Goal: Use online tool/utility

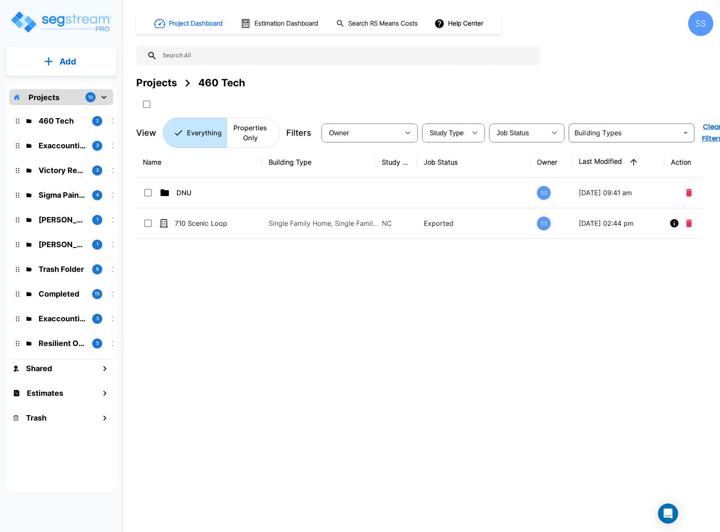
click at [313, 335] on div "Name Building Type Study Type Job Status Owner Last Modified Action DNU SS 08/2…" at bounding box center [418, 312] width 565 height 330
click at [215, 323] on div "Name Building Type Study Type Job Status Owner Last Modified Action DNU SS 08/2…" at bounding box center [418, 312] width 565 height 330
drag, startPoint x: 225, startPoint y: 297, endPoint x: 215, endPoint y: 275, distance: 24.6
click at [225, 293] on div "Name Building Type Study Type Job Status Owner Last Modified Action DNU SS 08/2…" at bounding box center [418, 312] width 565 height 330
click at [57, 187] on div "Sigma Pain Clinic" at bounding box center [62, 182] width 44 height 16
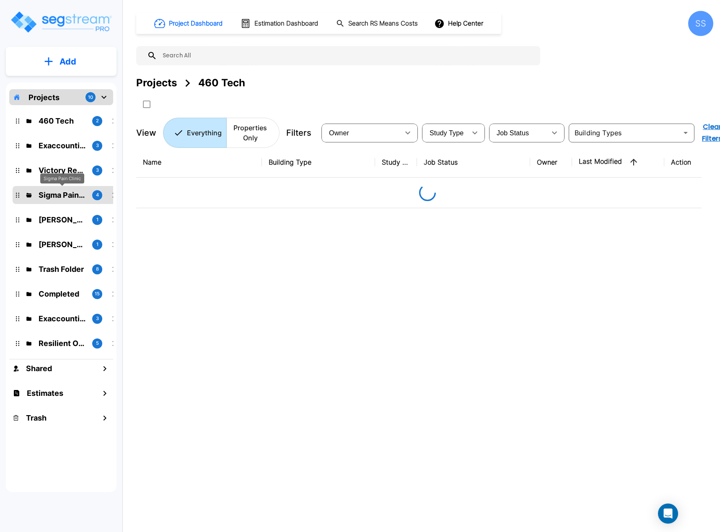
click at [55, 194] on p "Sigma Pain Clinic" at bounding box center [62, 194] width 47 height 11
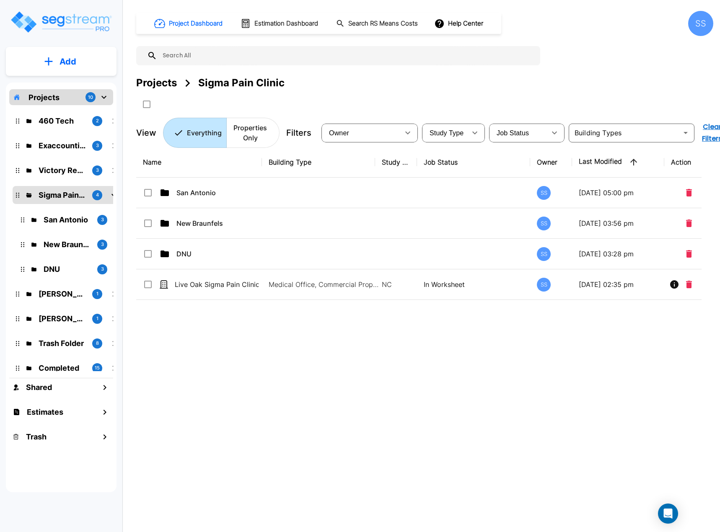
click at [295, 358] on div "Name Building Type Study Type Job Status Owner Last Modified Action San Antonio…" at bounding box center [418, 312] width 565 height 330
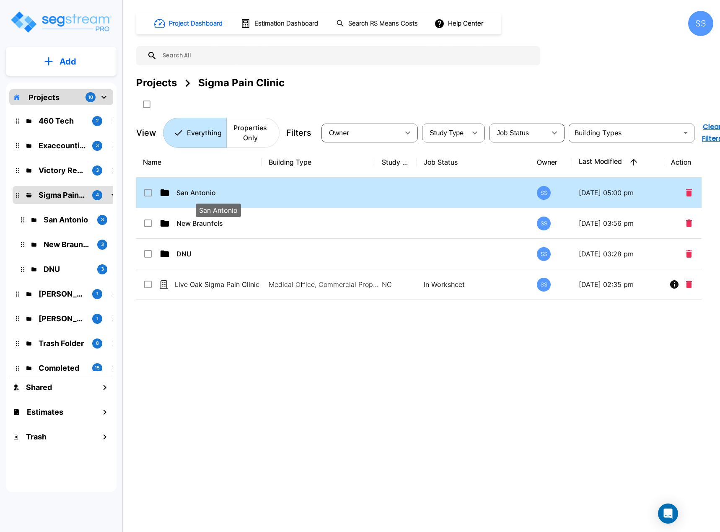
click at [199, 189] on p "San Antonio" at bounding box center [218, 193] width 84 height 10
checkbox input "true"
click at [199, 189] on p "San Antonio" at bounding box center [218, 193] width 84 height 10
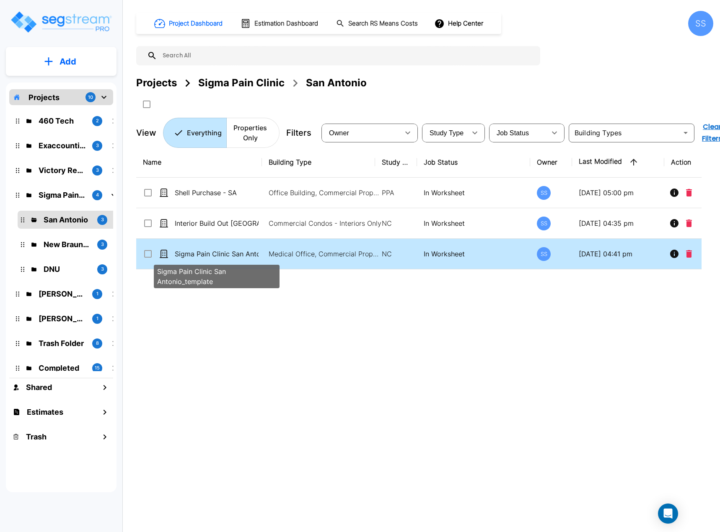
click at [246, 254] on p "Sigma Pain Clinic San Antonio_template" at bounding box center [217, 254] width 84 height 10
checkbox input "true"
click at [246, 254] on p "Sigma Pain Clinic San Antonio_template" at bounding box center [217, 254] width 84 height 10
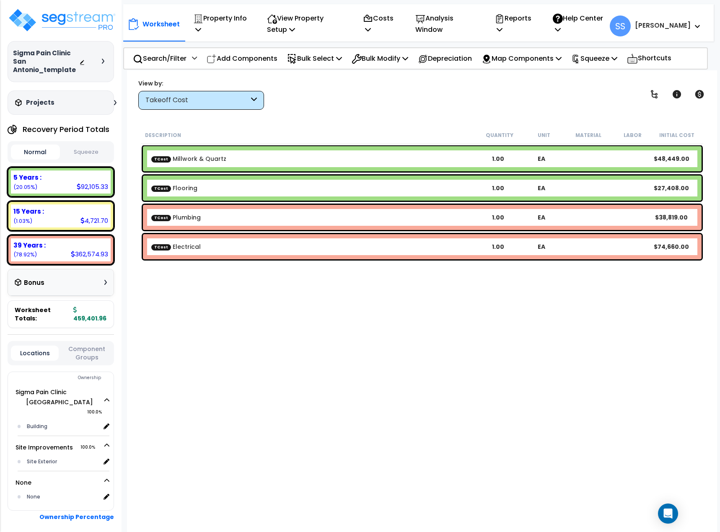
click at [83, 150] on button "Squeeze" at bounding box center [86, 152] width 49 height 15
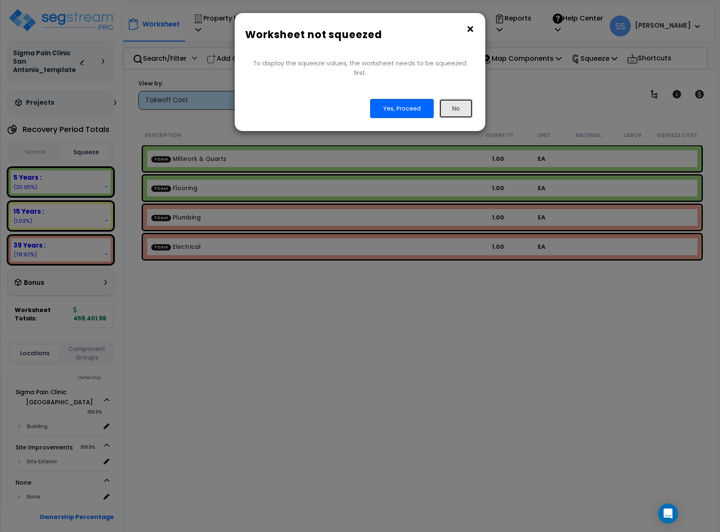
click at [455, 102] on button "No" at bounding box center [456, 108] width 34 height 19
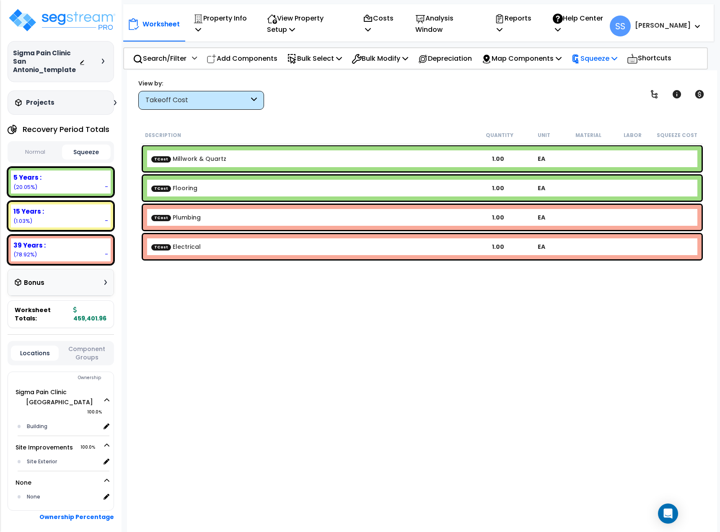
click at [604, 54] on p "Squeeze" at bounding box center [594, 58] width 46 height 11
click at [607, 75] on link "Squeeze" at bounding box center [608, 77] width 83 height 17
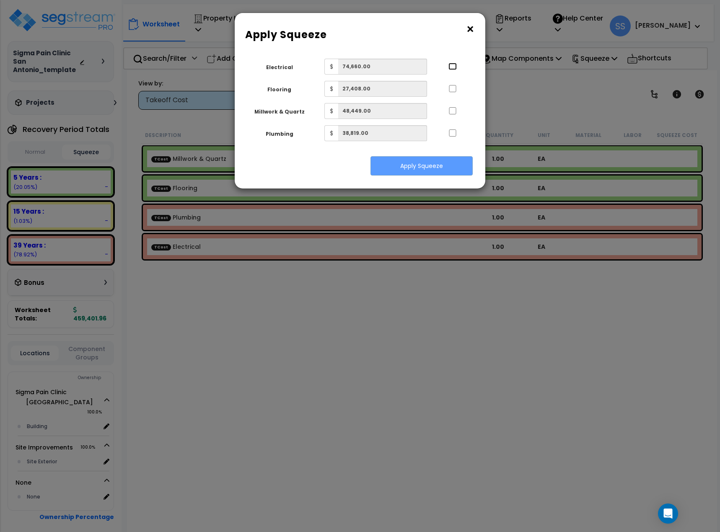
drag, startPoint x: 456, startPoint y: 67, endPoint x: 456, endPoint y: 77, distance: 9.2
click at [456, 73] on div "Electrical $ 74,660.00" at bounding box center [356, 67] width 231 height 16
click at [453, 69] on input "..." at bounding box center [452, 66] width 8 height 7
checkbox input "true"
drag, startPoint x: 452, startPoint y: 87, endPoint x: 455, endPoint y: 97, distance: 10.1
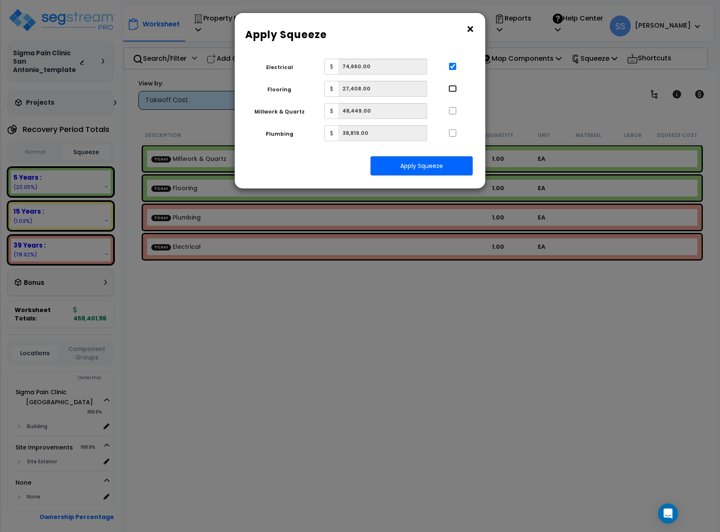
click at [453, 89] on input "..." at bounding box center [452, 88] width 8 height 7
checkbox input "true"
drag, startPoint x: 453, startPoint y: 113, endPoint x: 451, endPoint y: 119, distance: 5.7
click at [452, 114] on input "..." at bounding box center [452, 110] width 8 height 7
checkbox input "true"
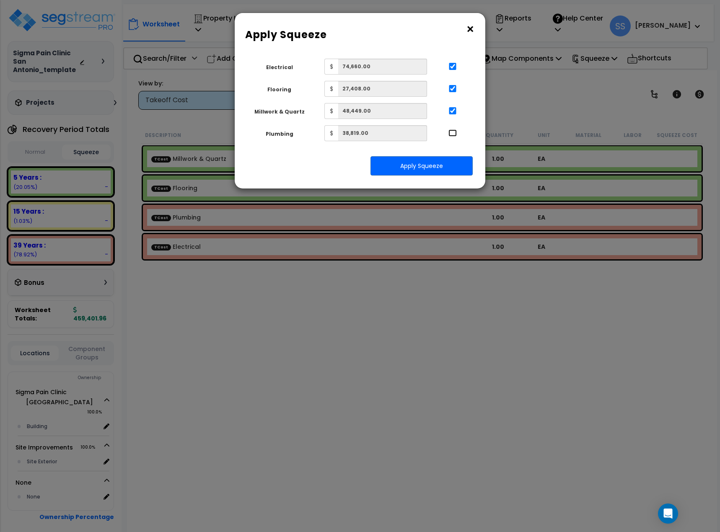
click at [454, 130] on input "..." at bounding box center [452, 133] width 8 height 7
checkbox input "true"
click at [474, 31] on button "×" at bounding box center [470, 29] width 9 height 13
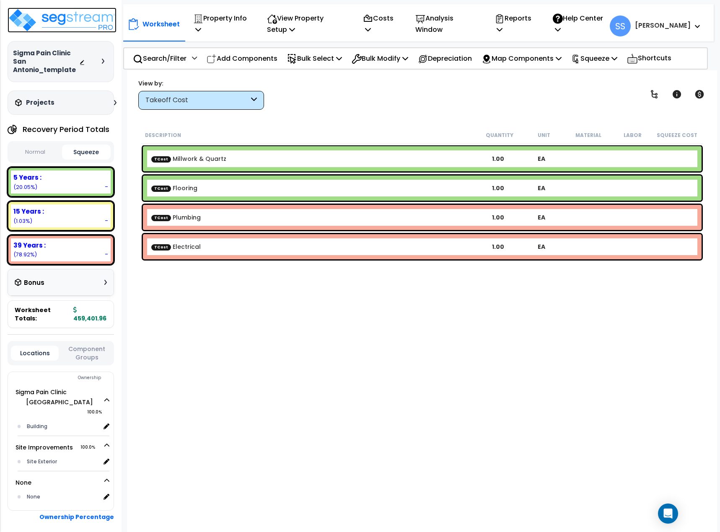
click at [77, 24] on img at bounding box center [62, 20] width 109 height 25
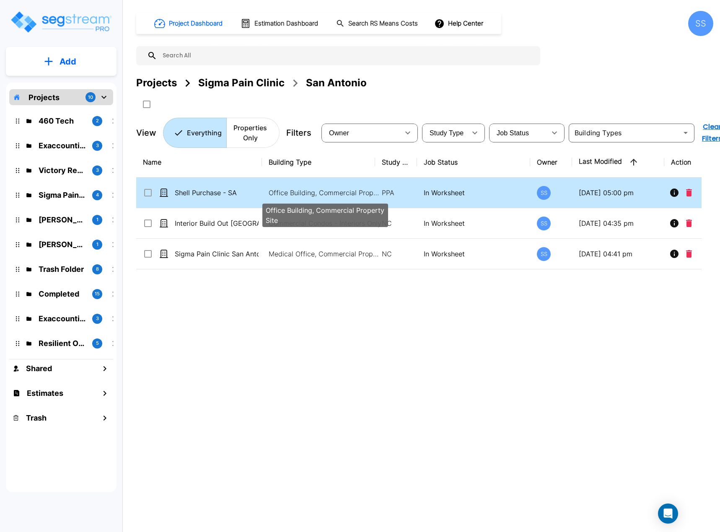
click at [327, 188] on p "Office Building, Commercial Property Site" at bounding box center [325, 193] width 113 height 10
click at [368, 191] on p "Office Building, Commercial Property Site" at bounding box center [325, 193] width 113 height 10
checkbox input "false"
click at [368, 191] on p "Office Building, Commercial Property Site" at bounding box center [325, 193] width 113 height 10
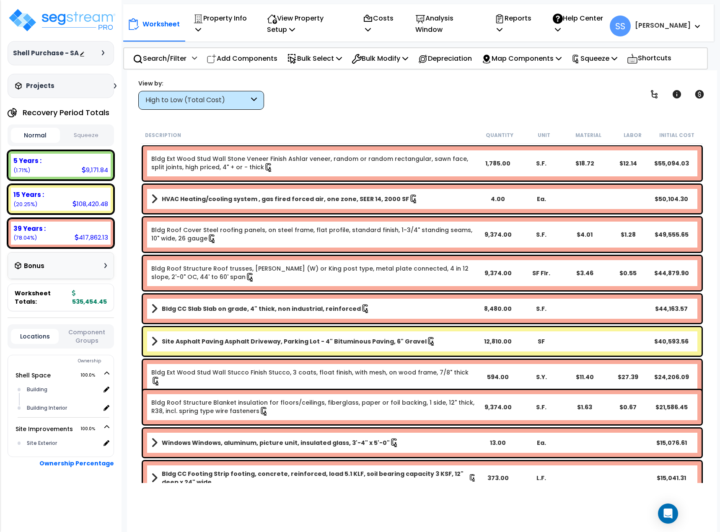
click at [76, 132] on button "Squeeze" at bounding box center [86, 135] width 49 height 15
